Goal: Task Accomplishment & Management: Manage account settings

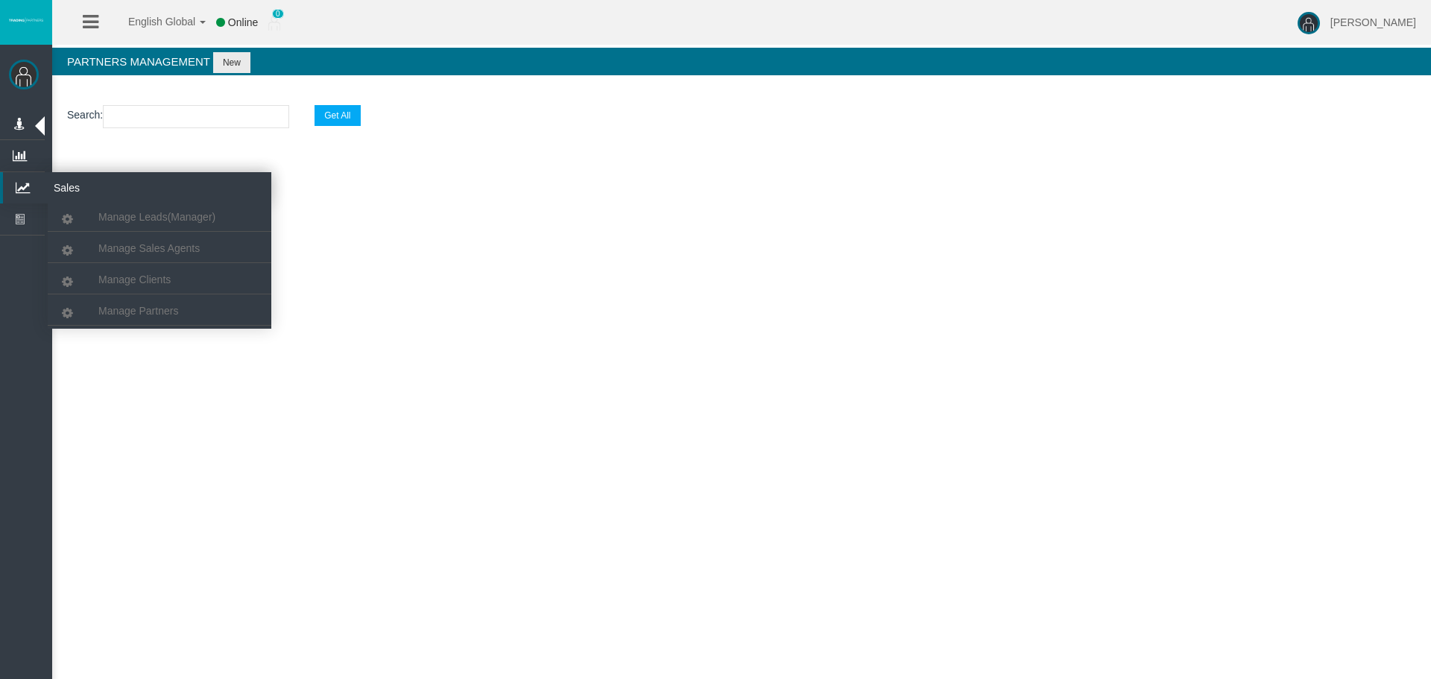
click at [206, 98] on section "Search : Get All" at bounding box center [741, 120] width 1379 height 60
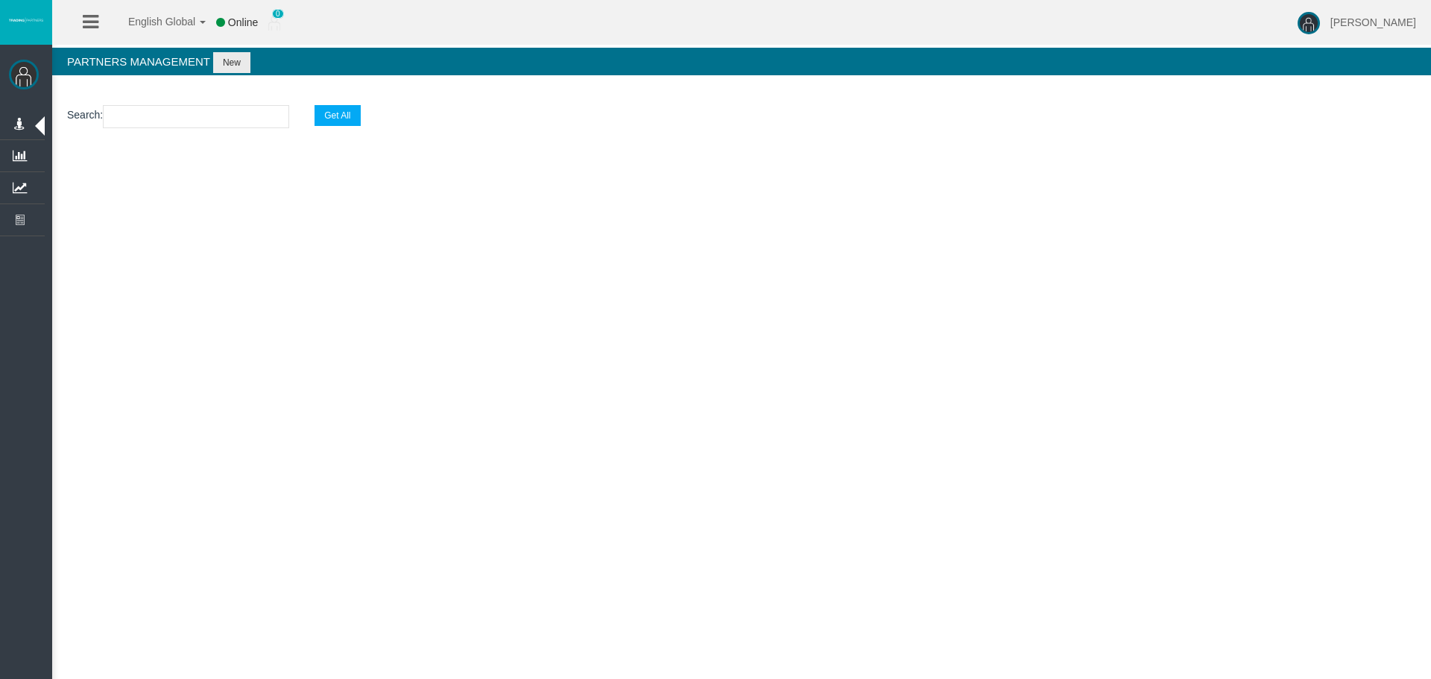
click at [206, 116] on input "text" at bounding box center [196, 116] width 186 height 23
paste input "IByc8dz"
type input "IByc8dz"
select select "25"
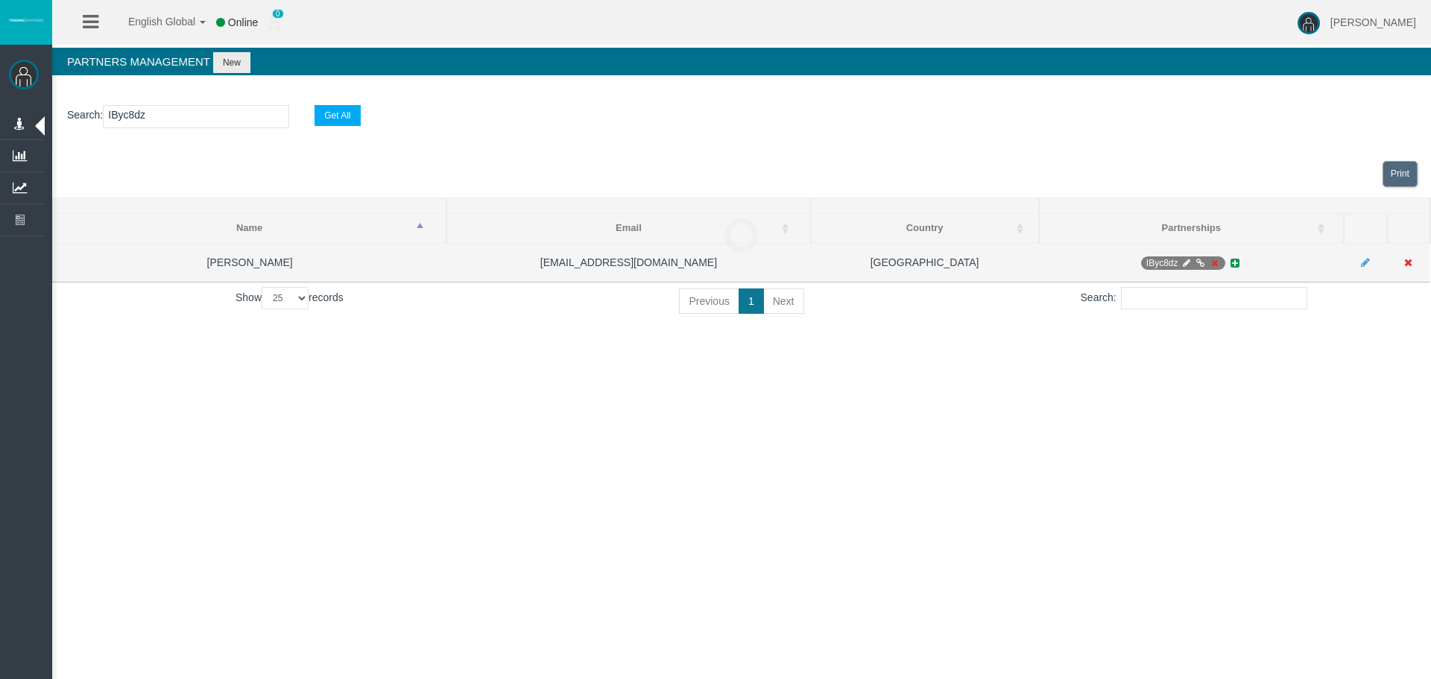
type input "IByc8dz"
click at [1211, 262] on icon at bounding box center [1213, 263] width 11 height 9
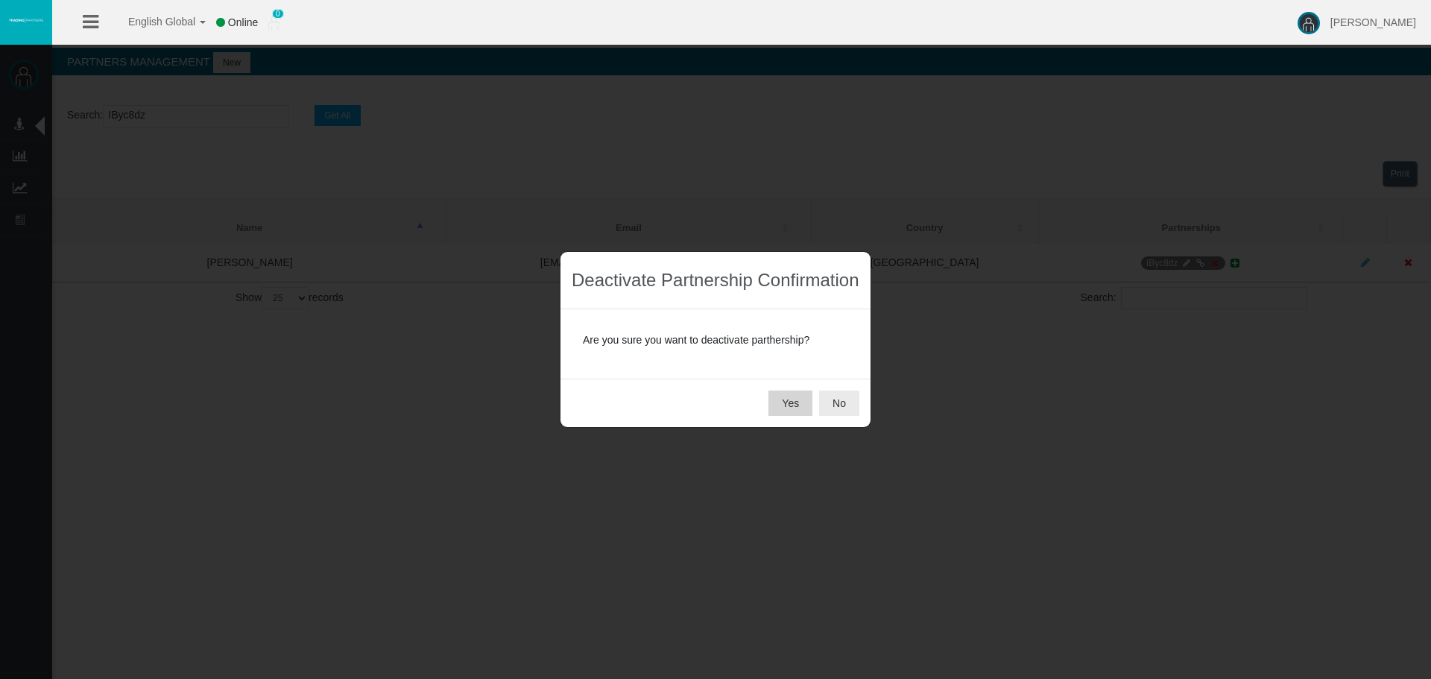
click at [769, 399] on button "Yes" at bounding box center [791, 403] width 44 height 25
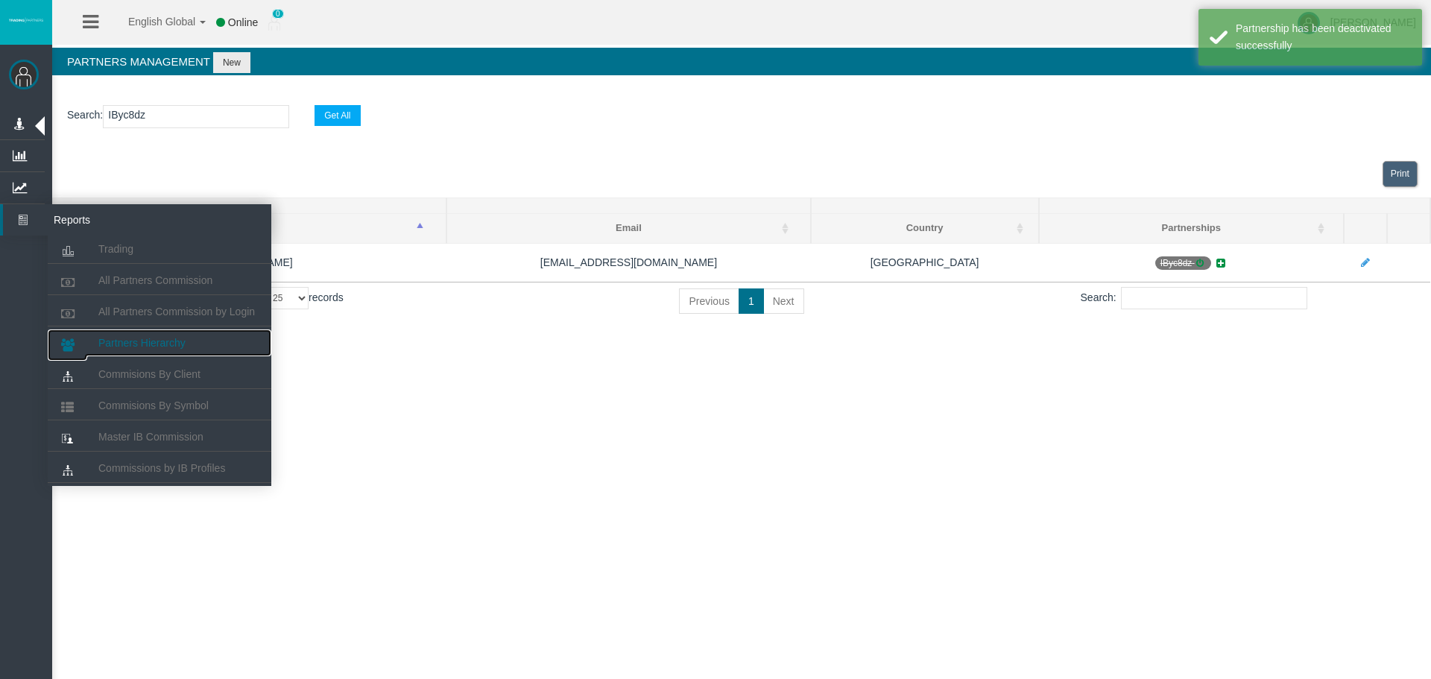
click at [135, 350] on link "Partners Hierarchy" at bounding box center [160, 342] width 224 height 27
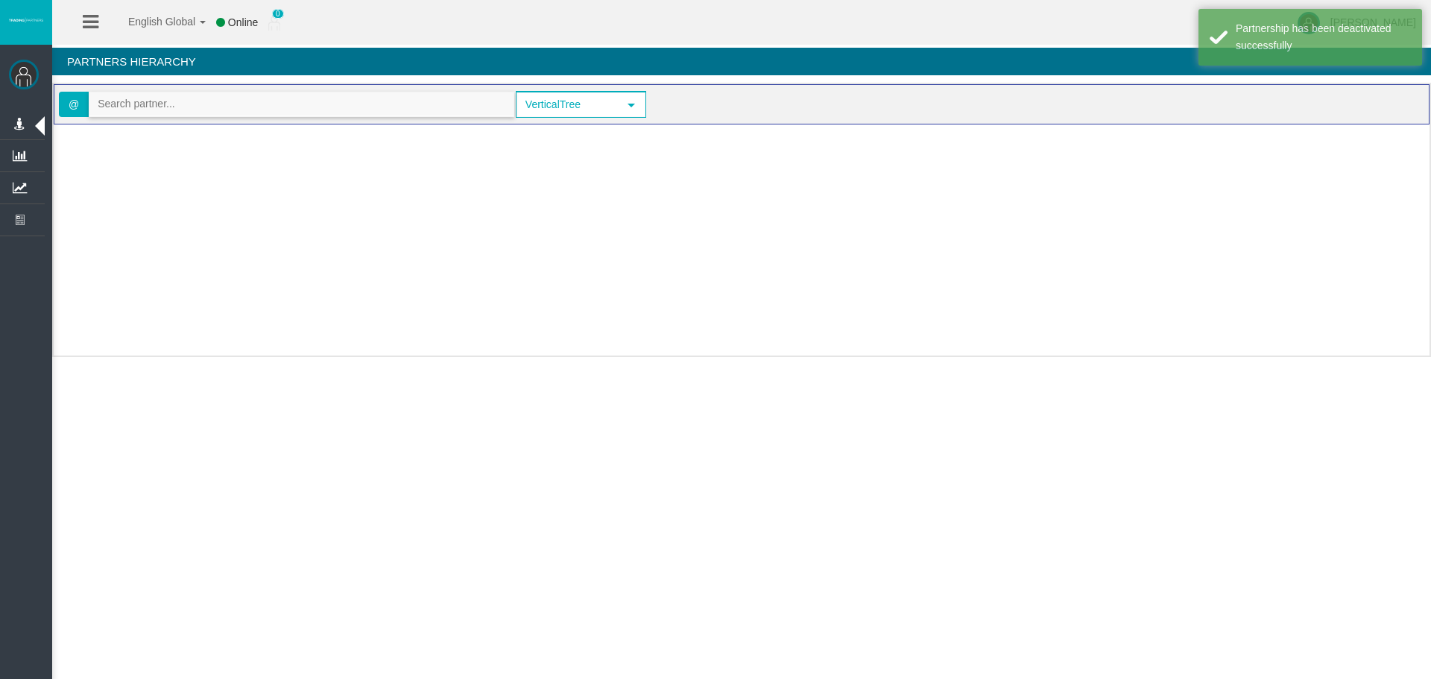
click at [169, 100] on input "text" at bounding box center [301, 103] width 424 height 23
paste input "IByc8dz"
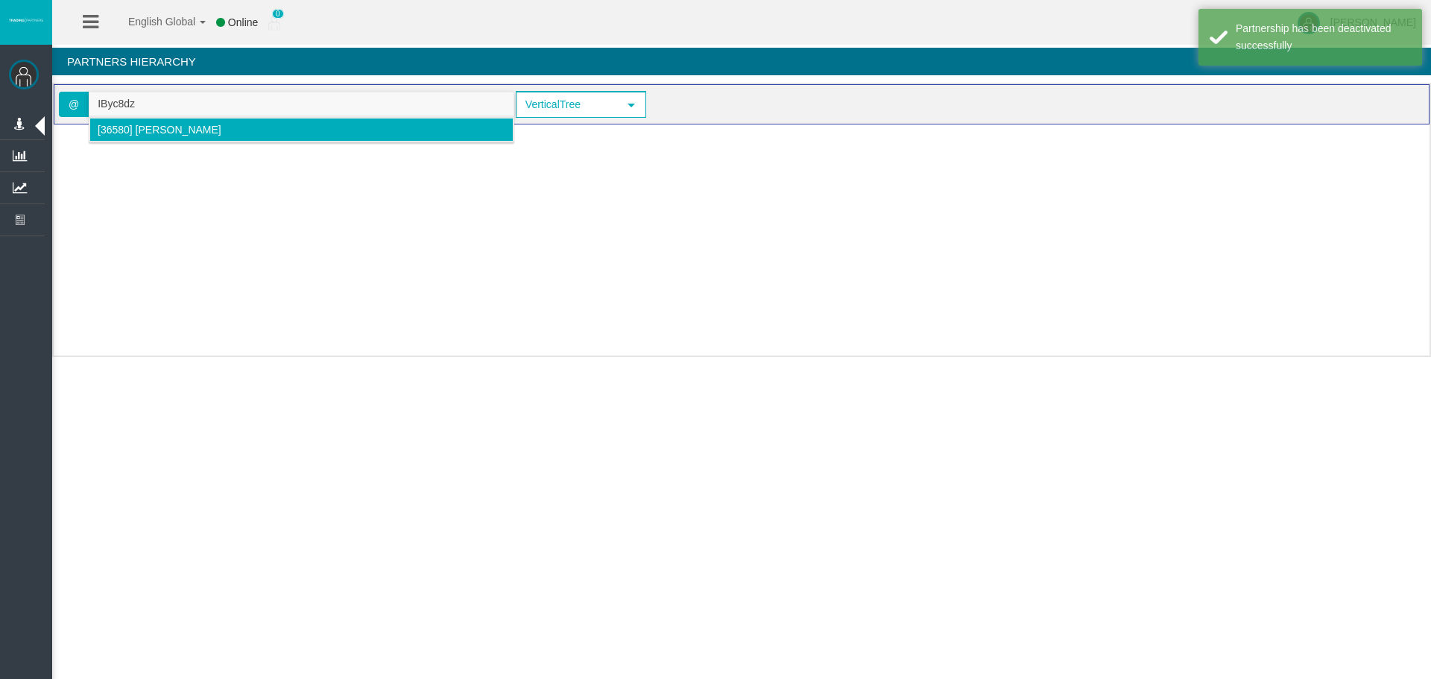
click at [128, 132] on span "[36580] [PERSON_NAME]" at bounding box center [160, 130] width 124 height 12
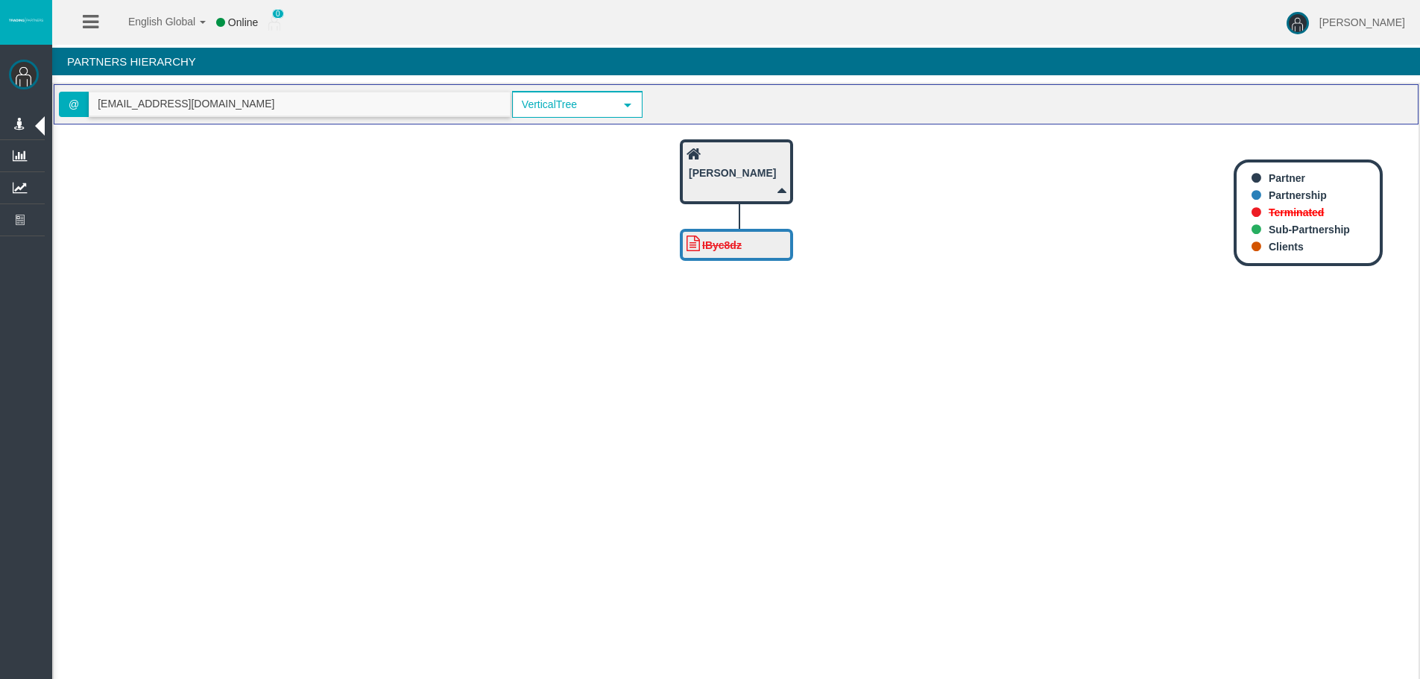
click at [245, 95] on input "[EMAIL_ADDRESS][DOMAIN_NAME]" at bounding box center [299, 103] width 420 height 23
paste input "IB5xpkf"
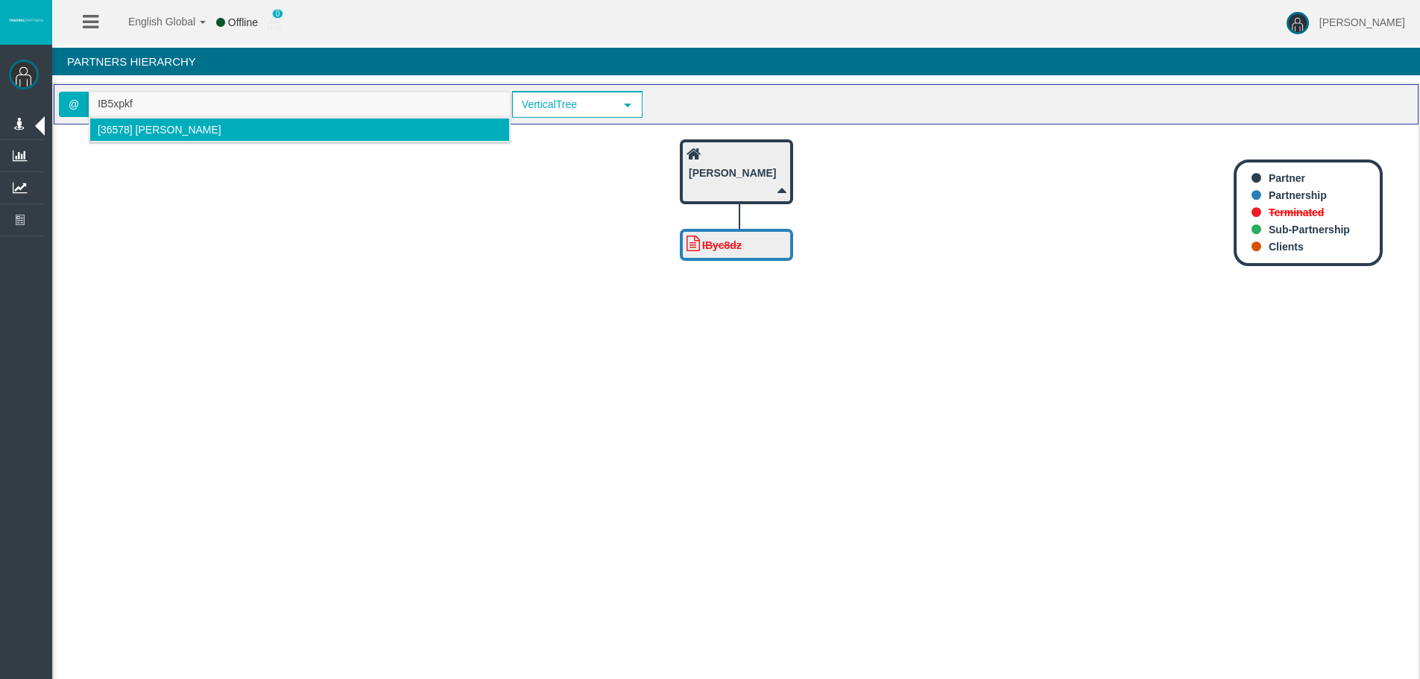
click at [124, 127] on span "[36578] [PERSON_NAME]" at bounding box center [160, 130] width 124 height 12
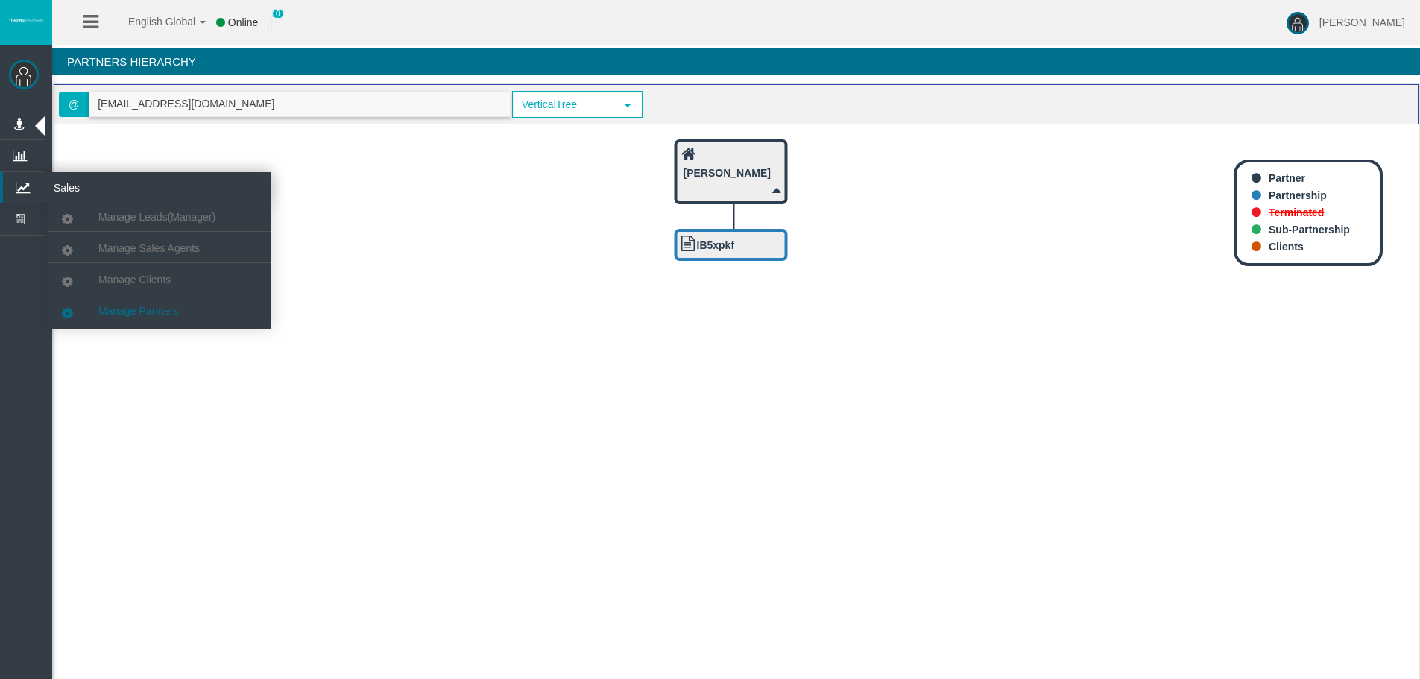
type input "[EMAIL_ADDRESS][DOMAIN_NAME]"
click at [149, 306] on span "Manage Partners" at bounding box center [138, 311] width 80 height 12
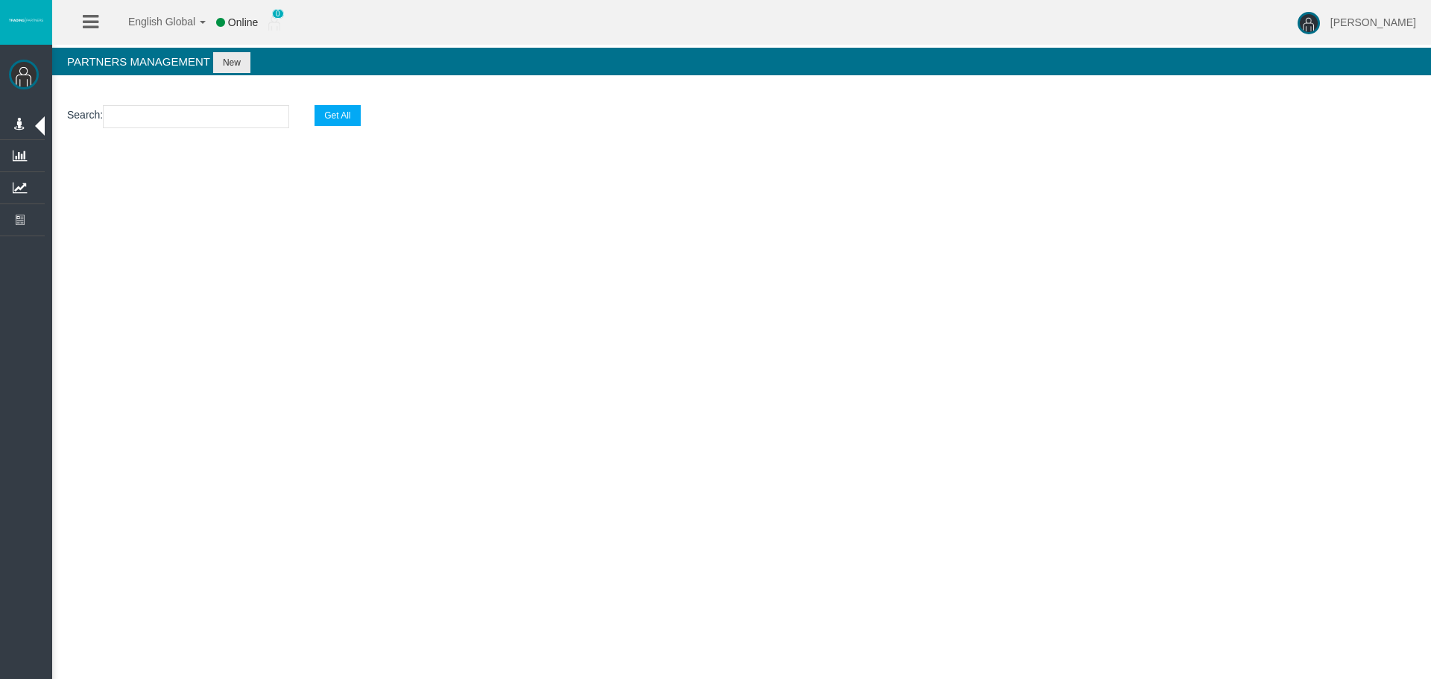
drag, startPoint x: 163, startPoint y: 118, endPoint x: 494, endPoint y: 181, distance: 337.7
click at [163, 118] on input "text" at bounding box center [196, 116] width 186 height 23
paste input "IB5xpkf"
type input "IB5xpkf"
select select "25"
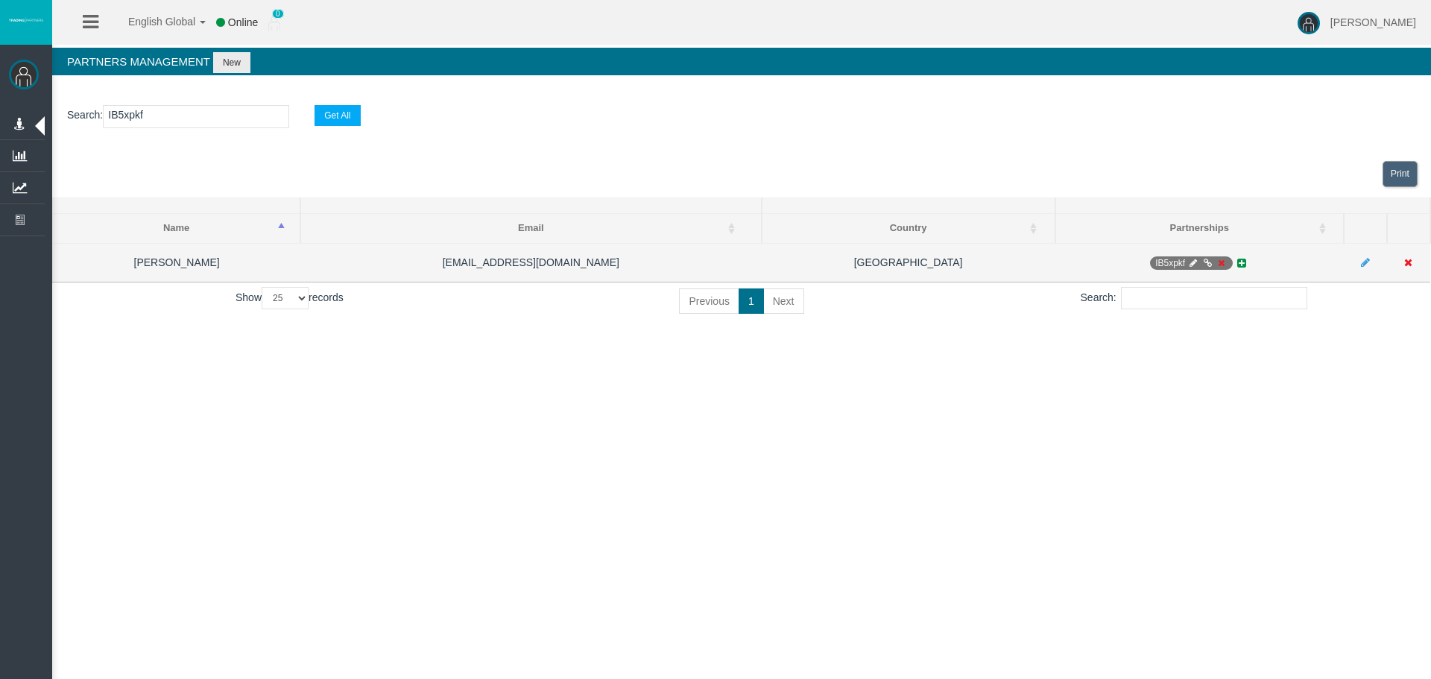
click at [1214, 262] on span "IB5xpkf" at bounding box center [1191, 262] width 82 height 13
click at [1220, 262] on icon at bounding box center [1221, 263] width 11 height 9
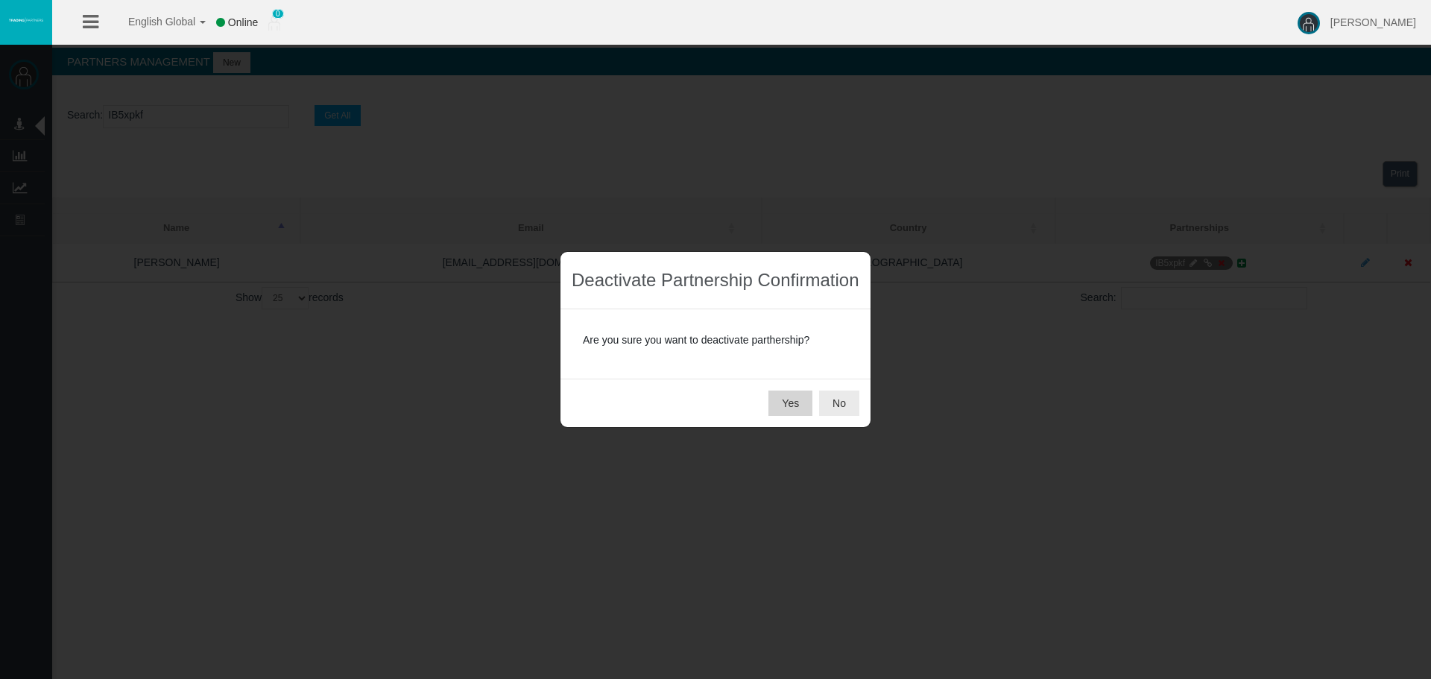
click at [792, 396] on button "Yes" at bounding box center [791, 403] width 44 height 25
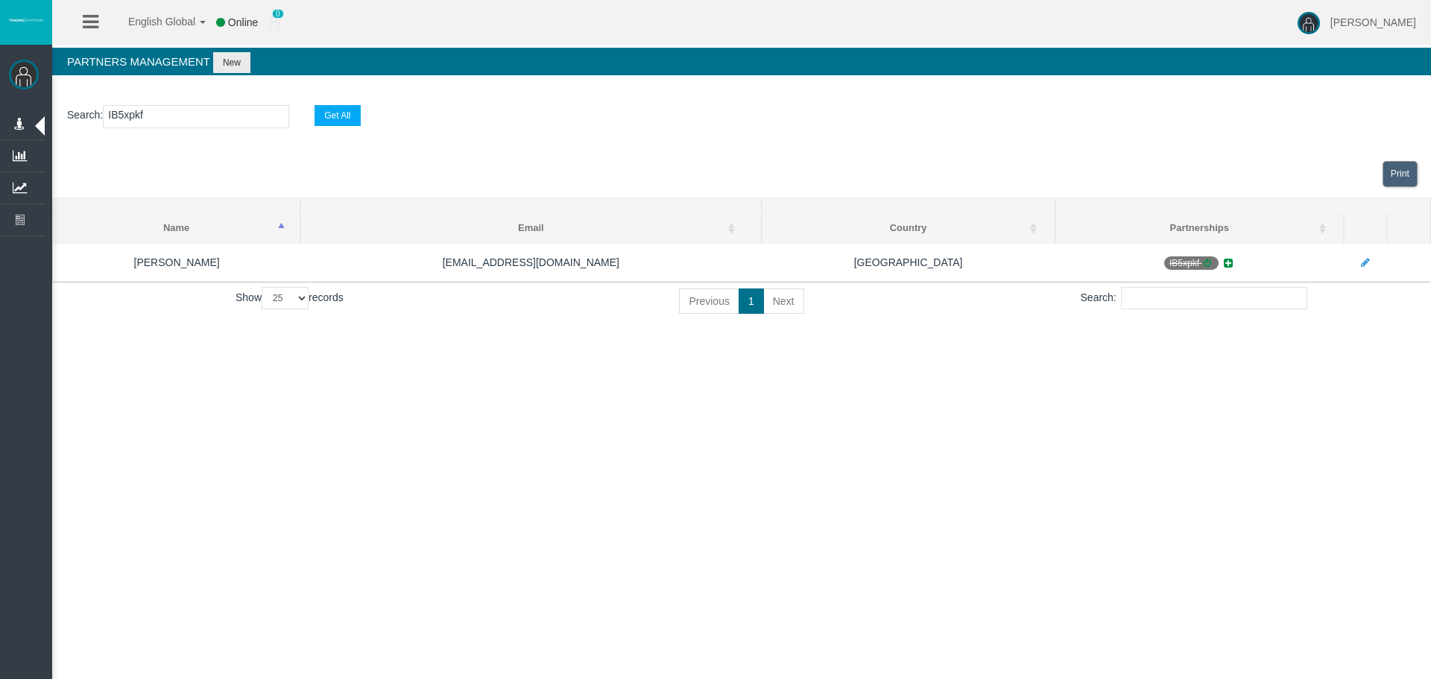
click at [209, 116] on input "IB5xpkf" at bounding box center [196, 116] width 186 height 23
paste input "9ok6t"
type input "IB9ok6t"
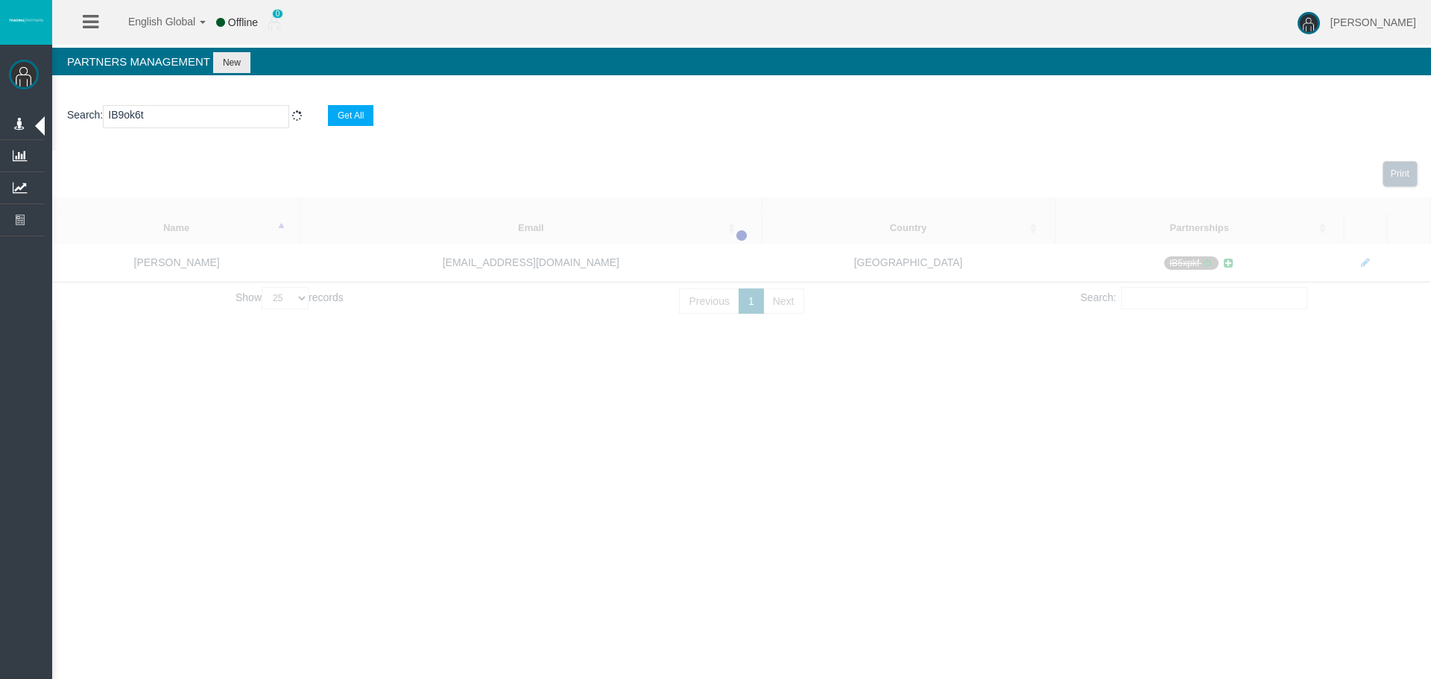
select select "25"
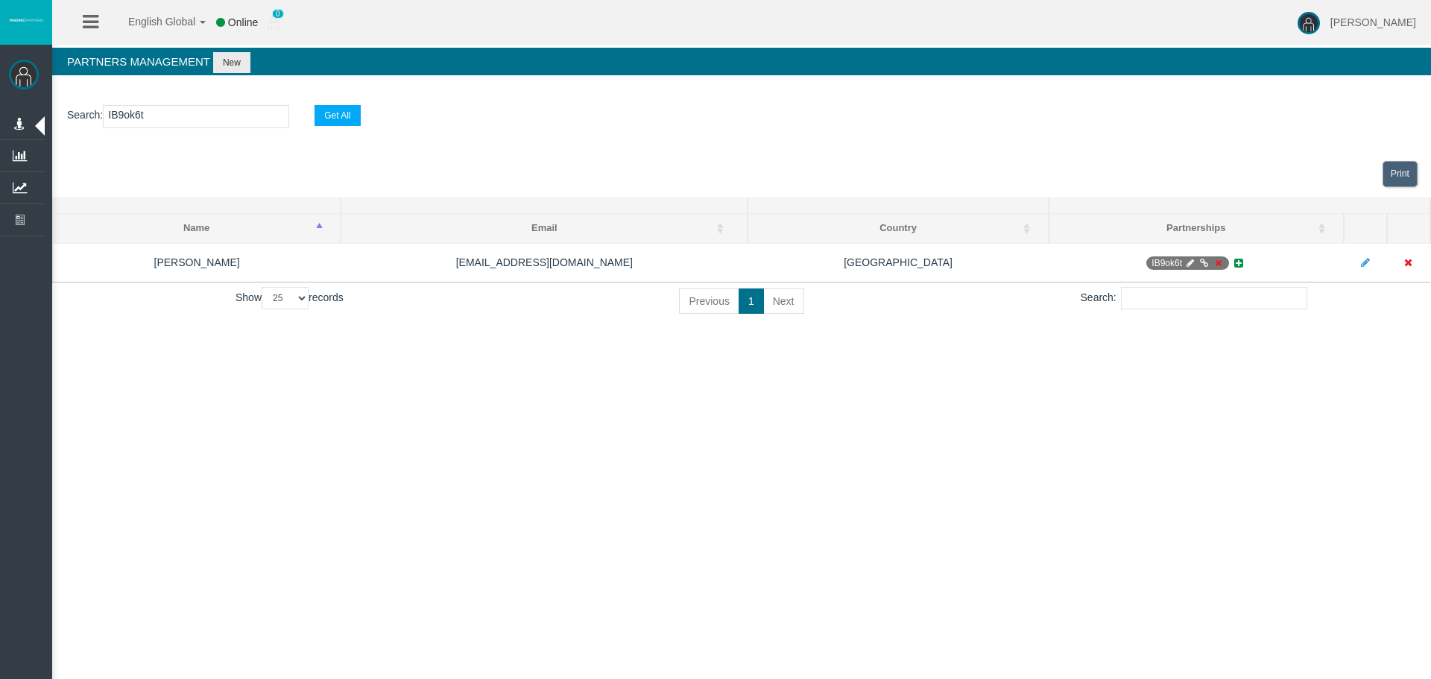
type input "IB9ok6t"
click at [1215, 263] on section "Loading... Print Name Email Country Name Email Country Partnerships [PERSON_NAM…" at bounding box center [741, 236] width 1379 height 170
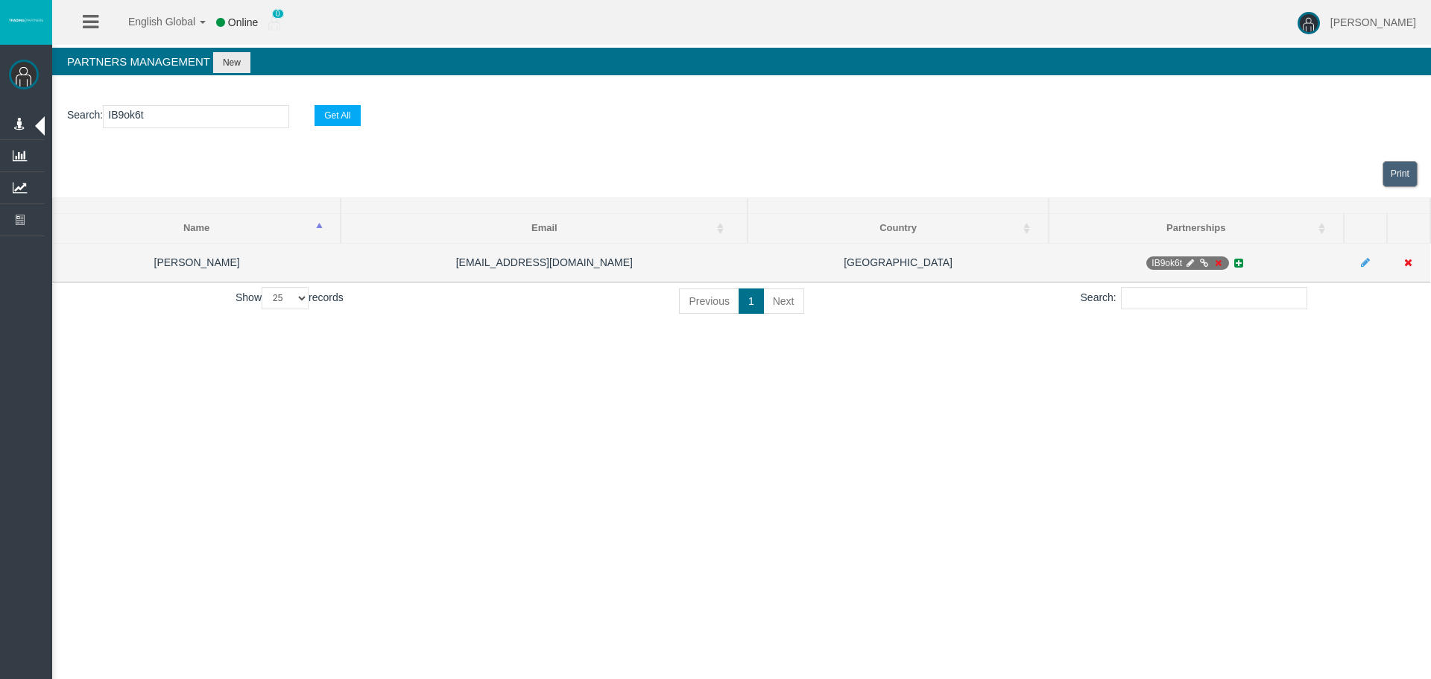
click at [1217, 264] on icon at bounding box center [1218, 263] width 11 height 9
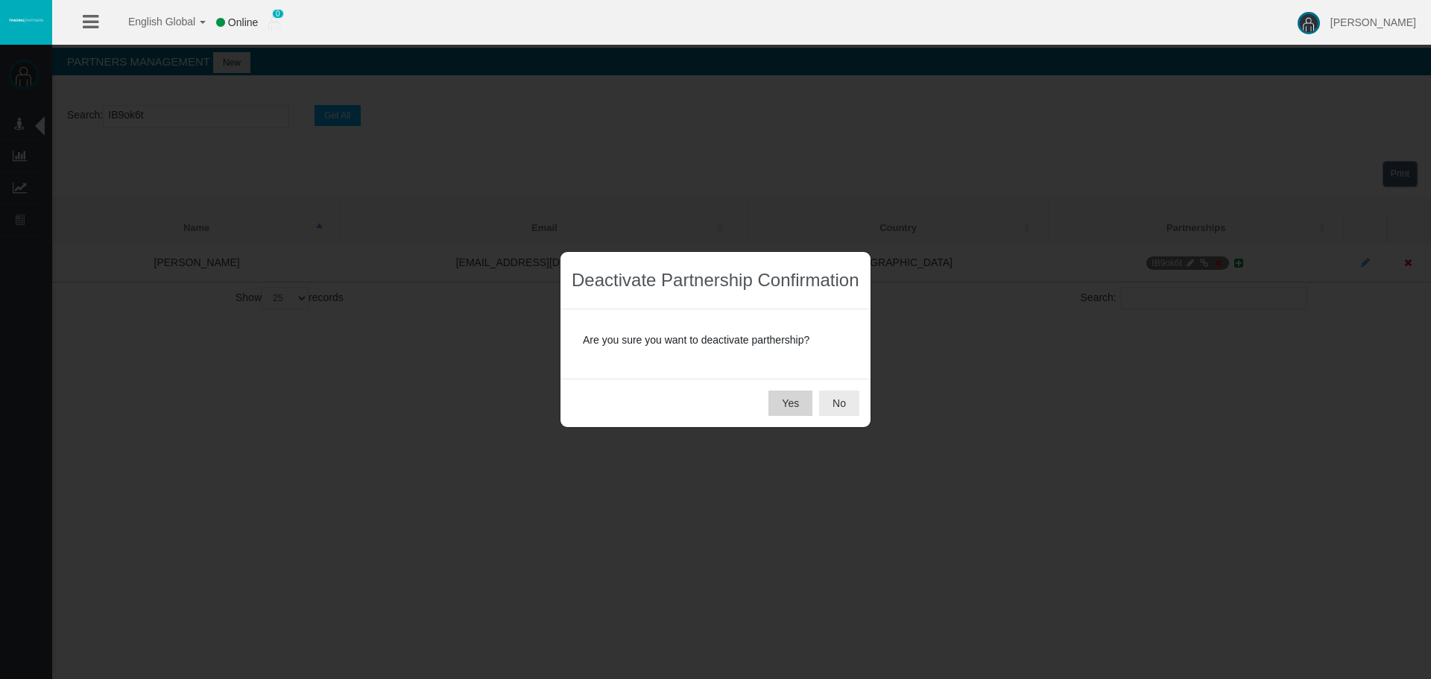
click at [794, 402] on button "Yes" at bounding box center [791, 403] width 44 height 25
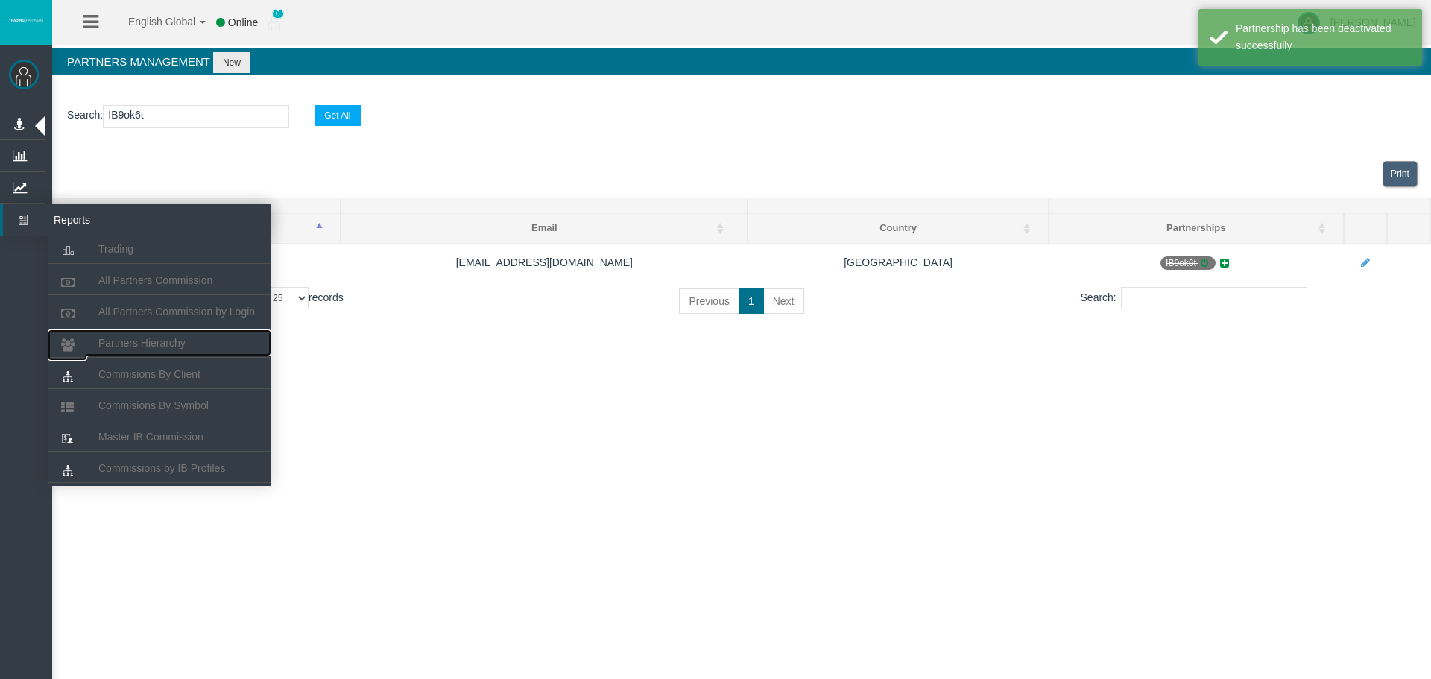
drag, startPoint x: 194, startPoint y: 342, endPoint x: 198, endPoint y: 230, distance: 111.9
click at [194, 341] on link "Partners Hierarchy" at bounding box center [160, 342] width 224 height 27
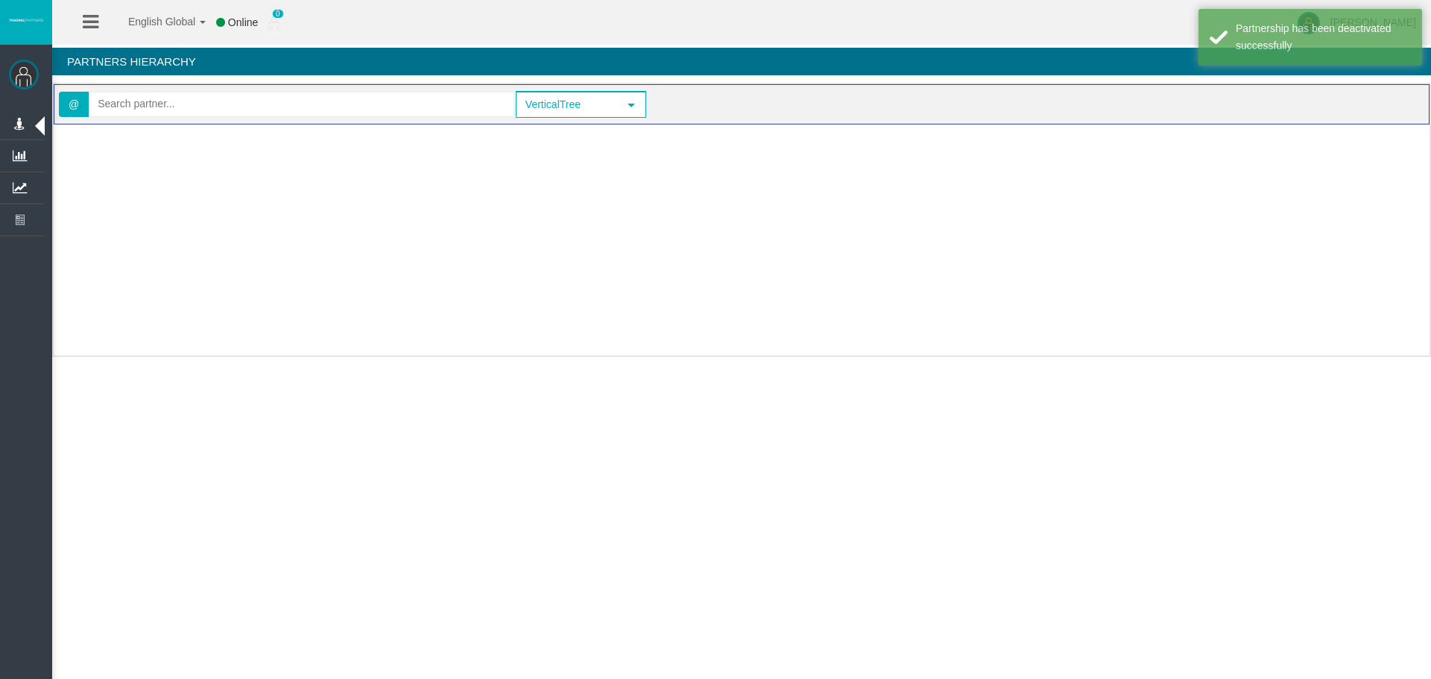
click at [200, 119] on div "@ VerticalTree select VerticalTree" at bounding box center [742, 104] width 1376 height 40
click at [205, 110] on input "text" at bounding box center [301, 103] width 424 height 23
paste input "IB9ok6t"
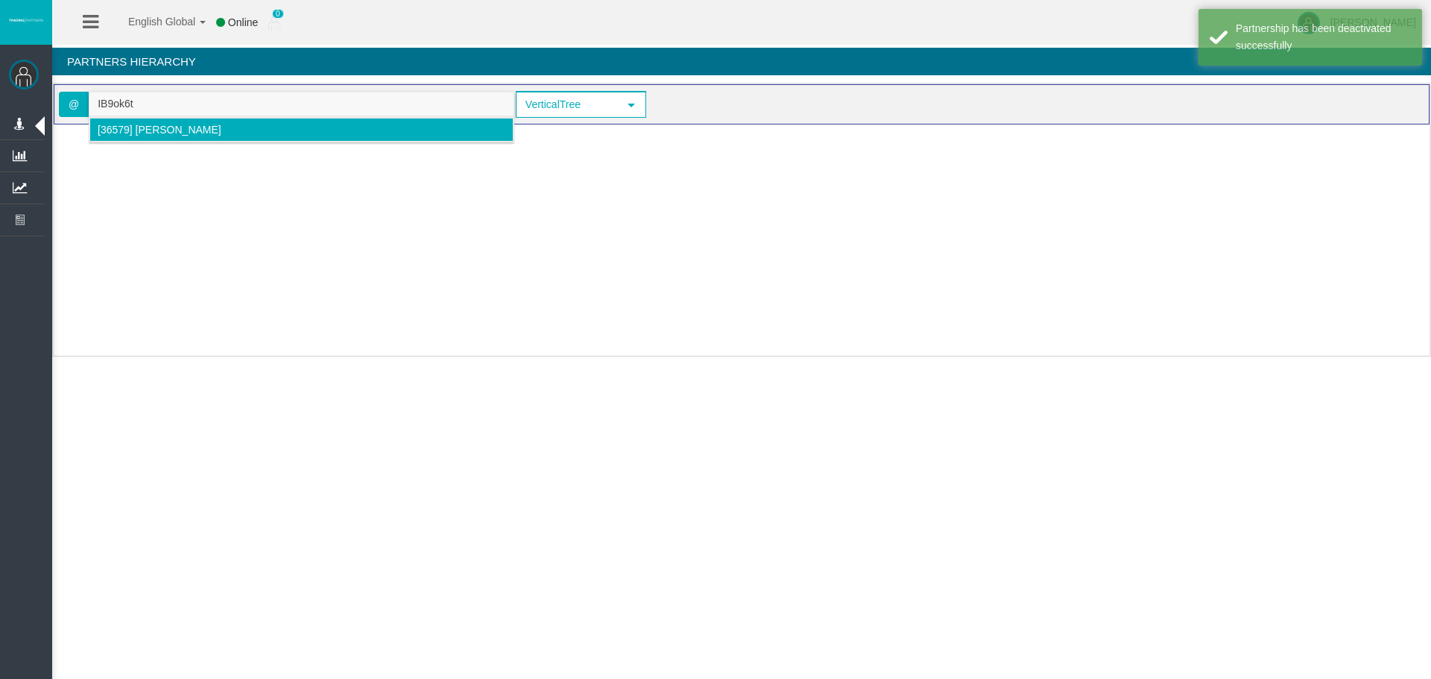
click at [160, 130] on span "[36579] [PERSON_NAME]" at bounding box center [160, 130] width 124 height 12
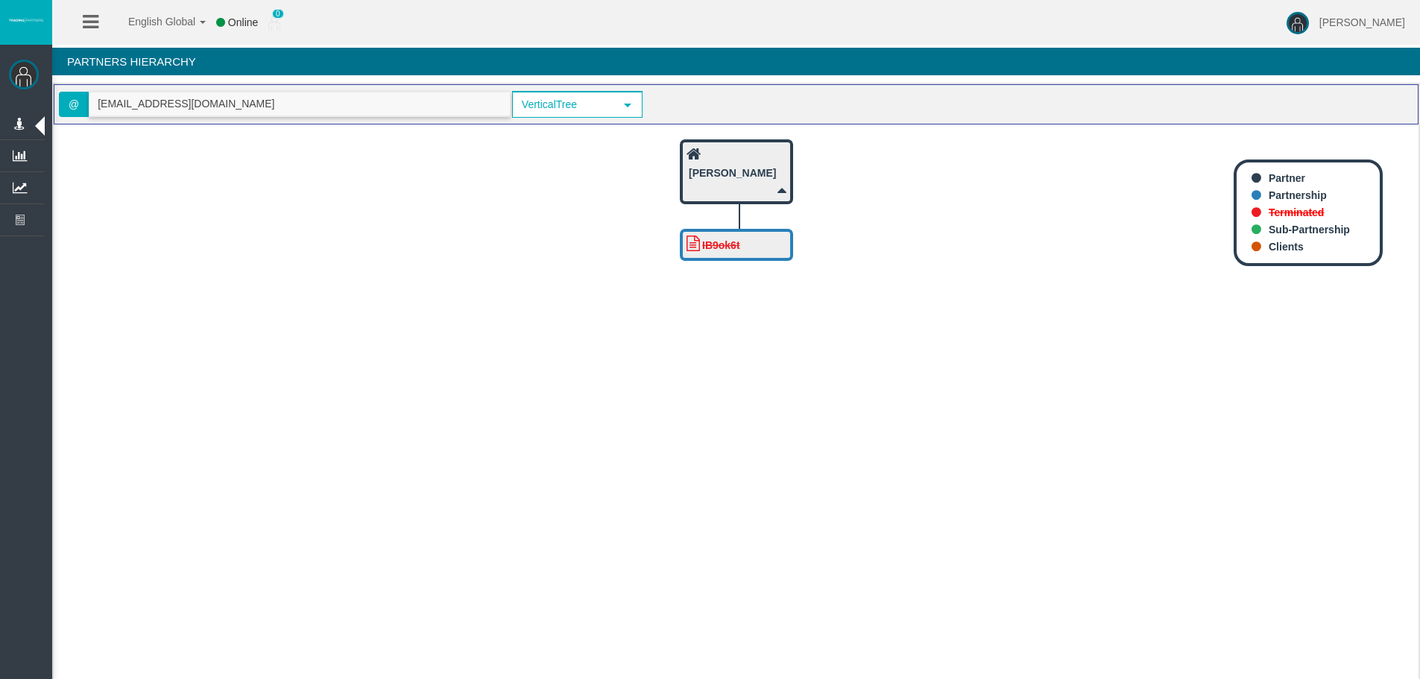
click at [201, 93] on input "[EMAIL_ADDRESS][DOMAIN_NAME]" at bounding box center [299, 103] width 420 height 23
paste input "IBv2gg9"
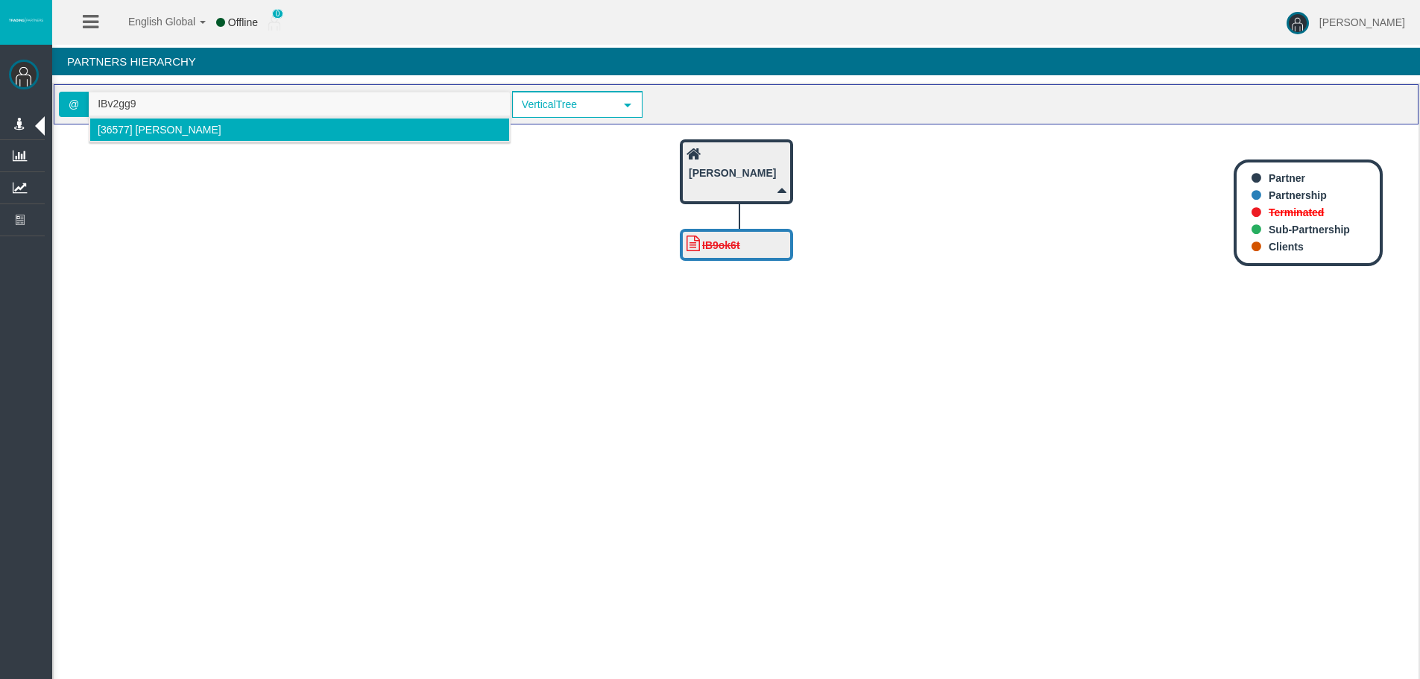
click at [163, 126] on span "[36577] [PERSON_NAME]" at bounding box center [160, 130] width 124 height 12
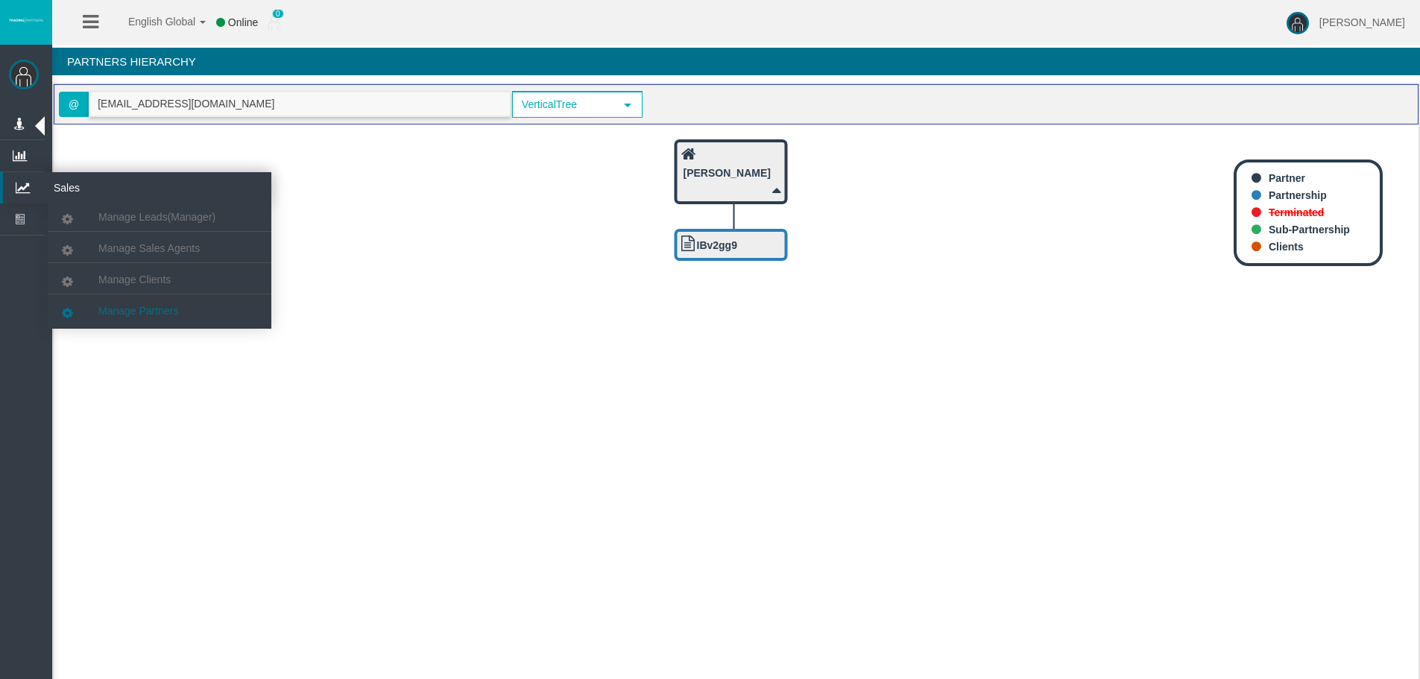
type input "[EMAIL_ADDRESS][DOMAIN_NAME]"
drag, startPoint x: 153, startPoint y: 312, endPoint x: 160, endPoint y: 210, distance: 102.4
click at [153, 312] on span "Manage Partners" at bounding box center [138, 311] width 80 height 12
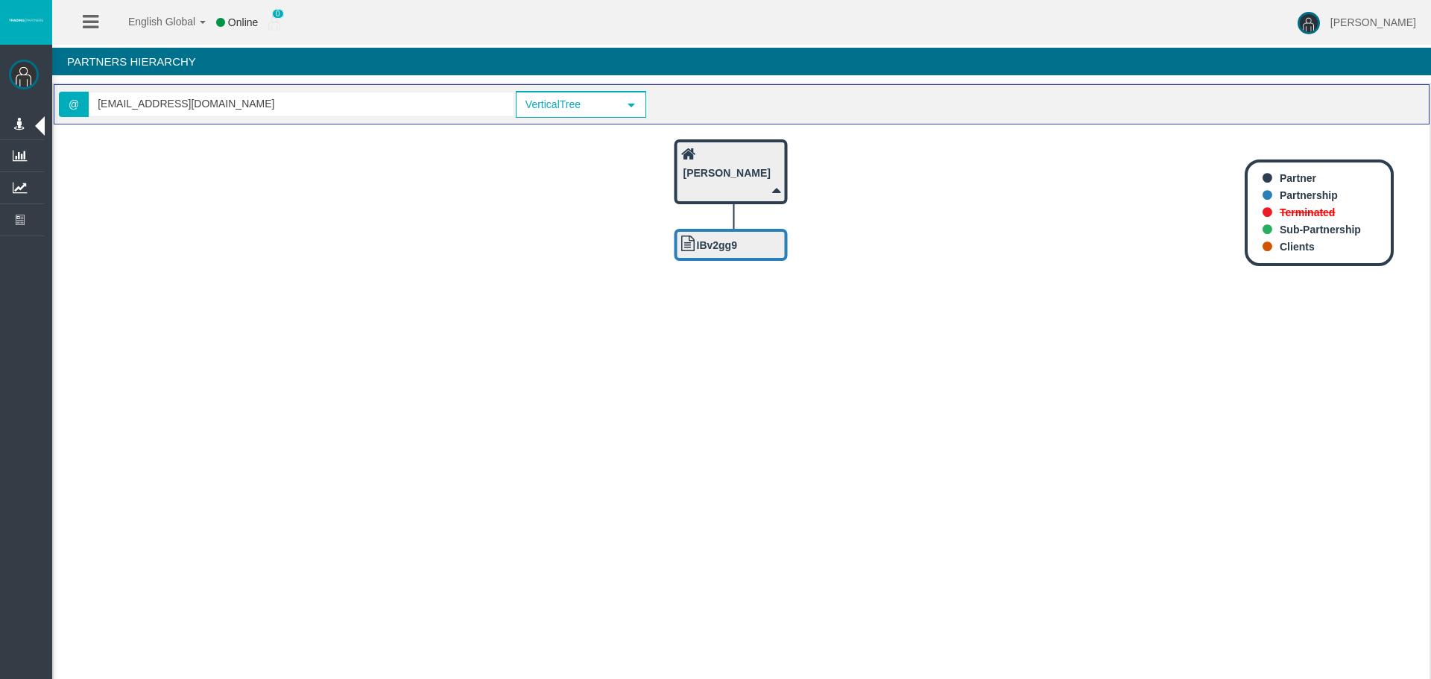
click at [189, 119] on input "text" at bounding box center [196, 116] width 186 height 23
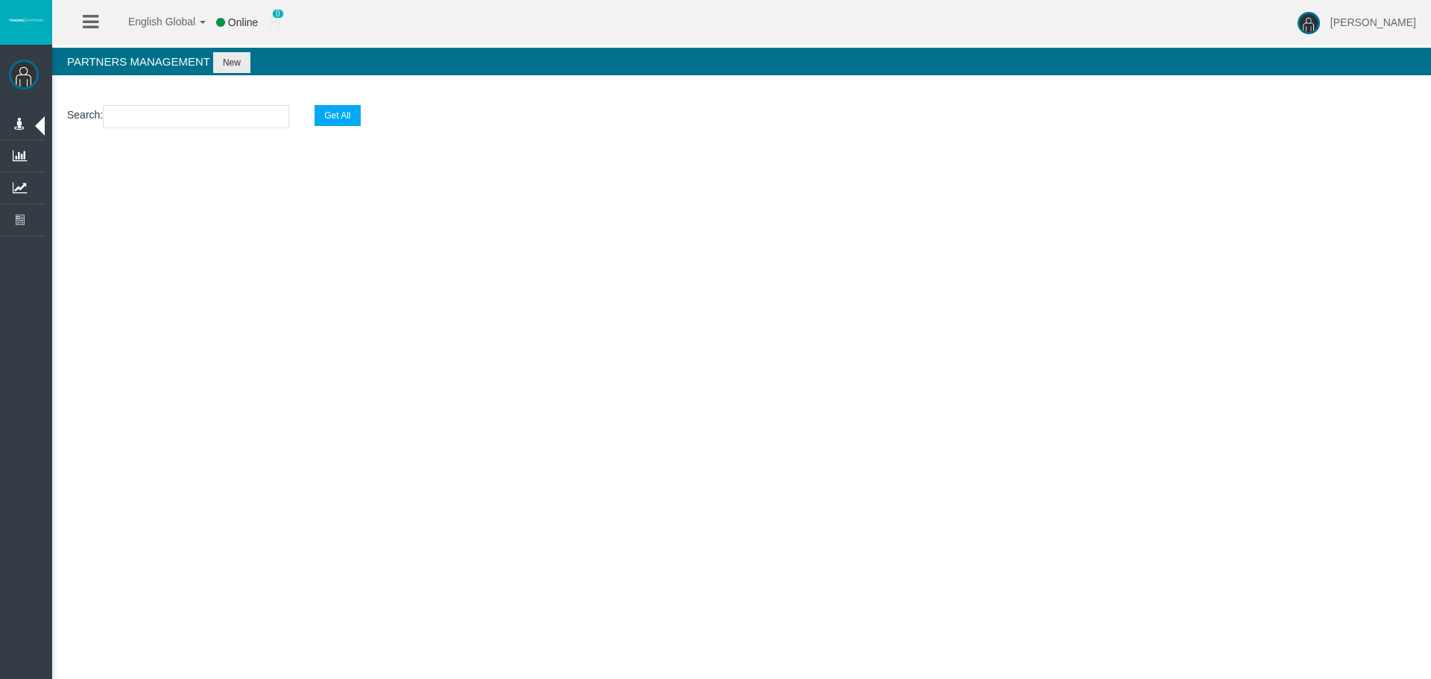
paste input "IBv2gg9"
type input "IBv2gg9"
select select "25"
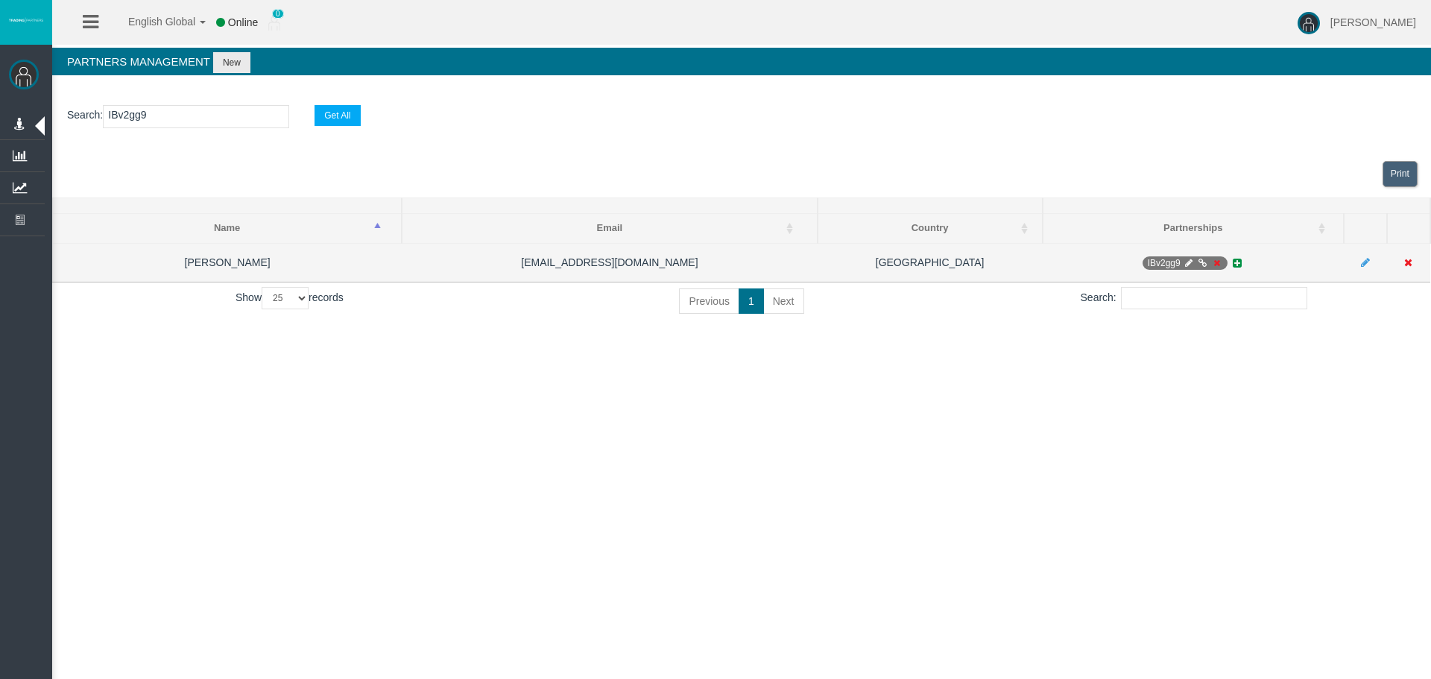
type input "IBv2gg9"
click at [1218, 262] on icon at bounding box center [1216, 263] width 11 height 9
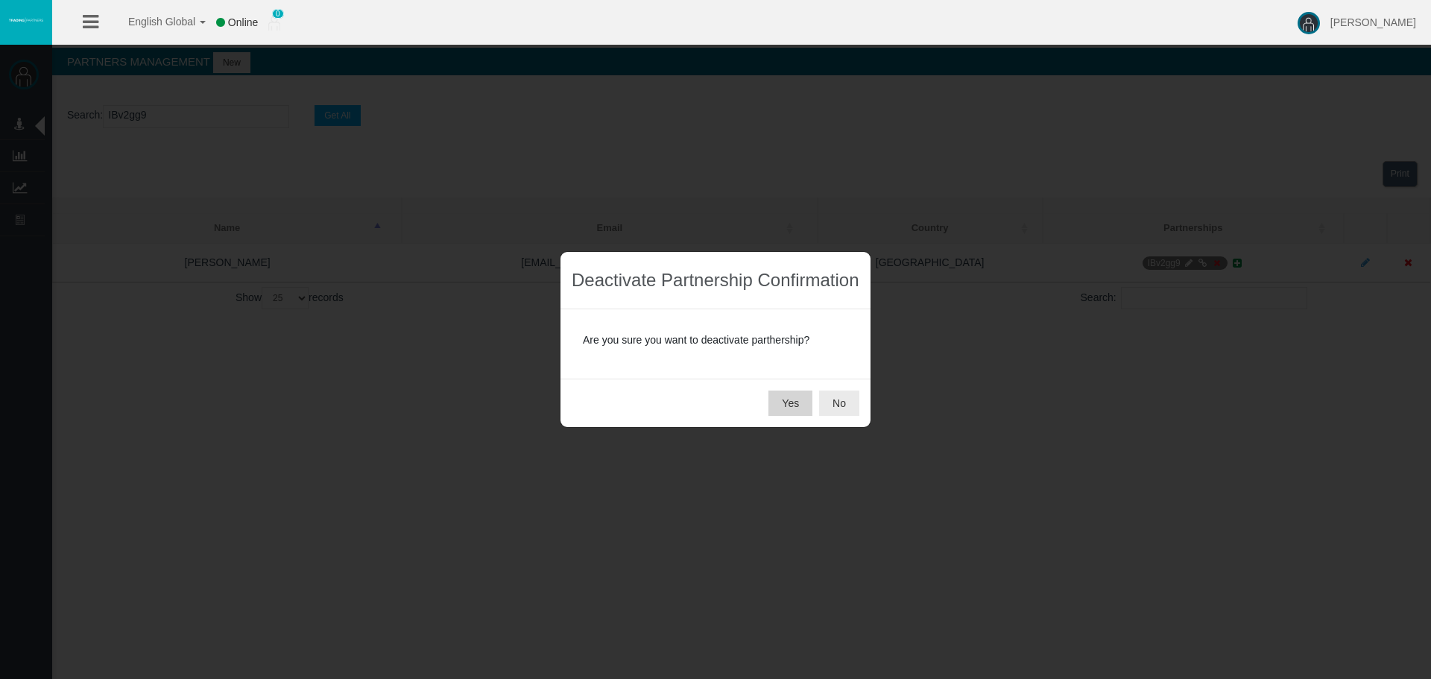
click at [795, 400] on button "Yes" at bounding box center [791, 403] width 44 height 25
